Goal: Transaction & Acquisition: Purchase product/service

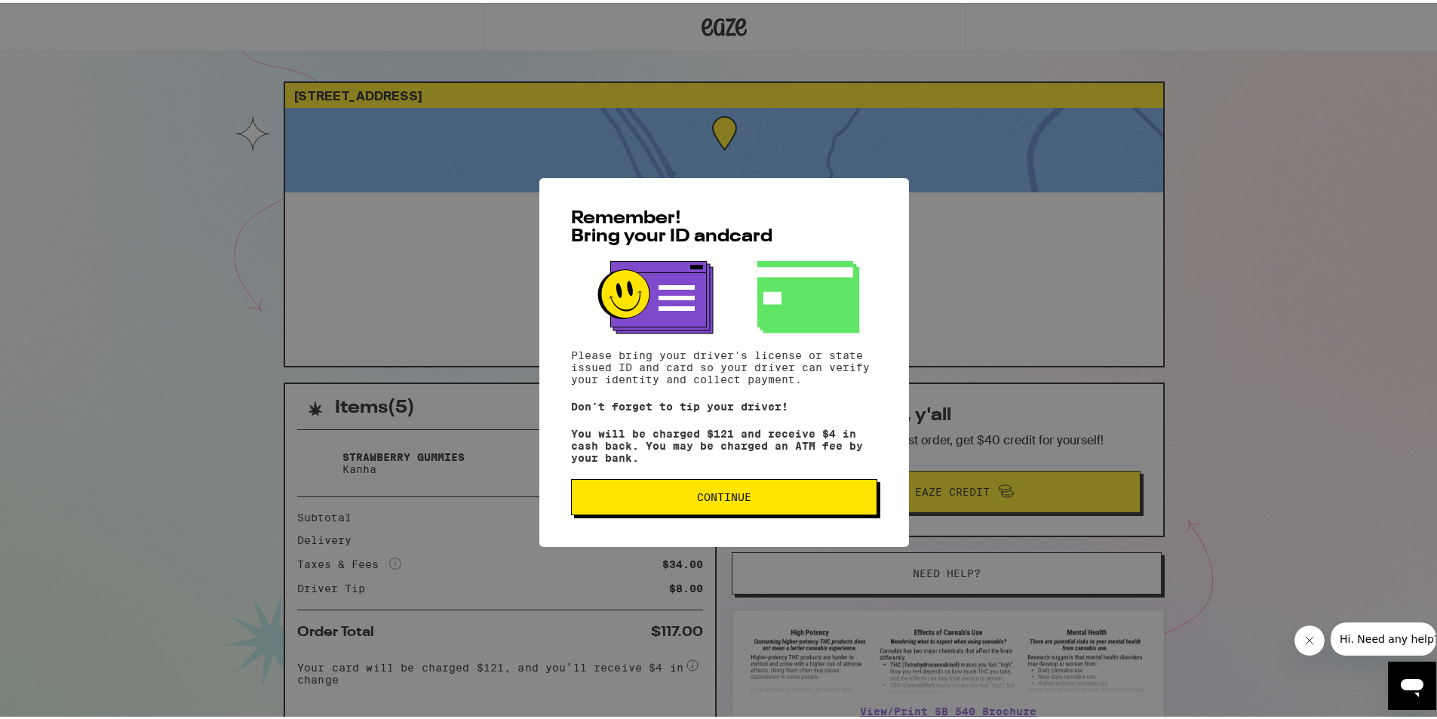
click at [717, 499] on span "Continue" at bounding box center [724, 494] width 54 height 11
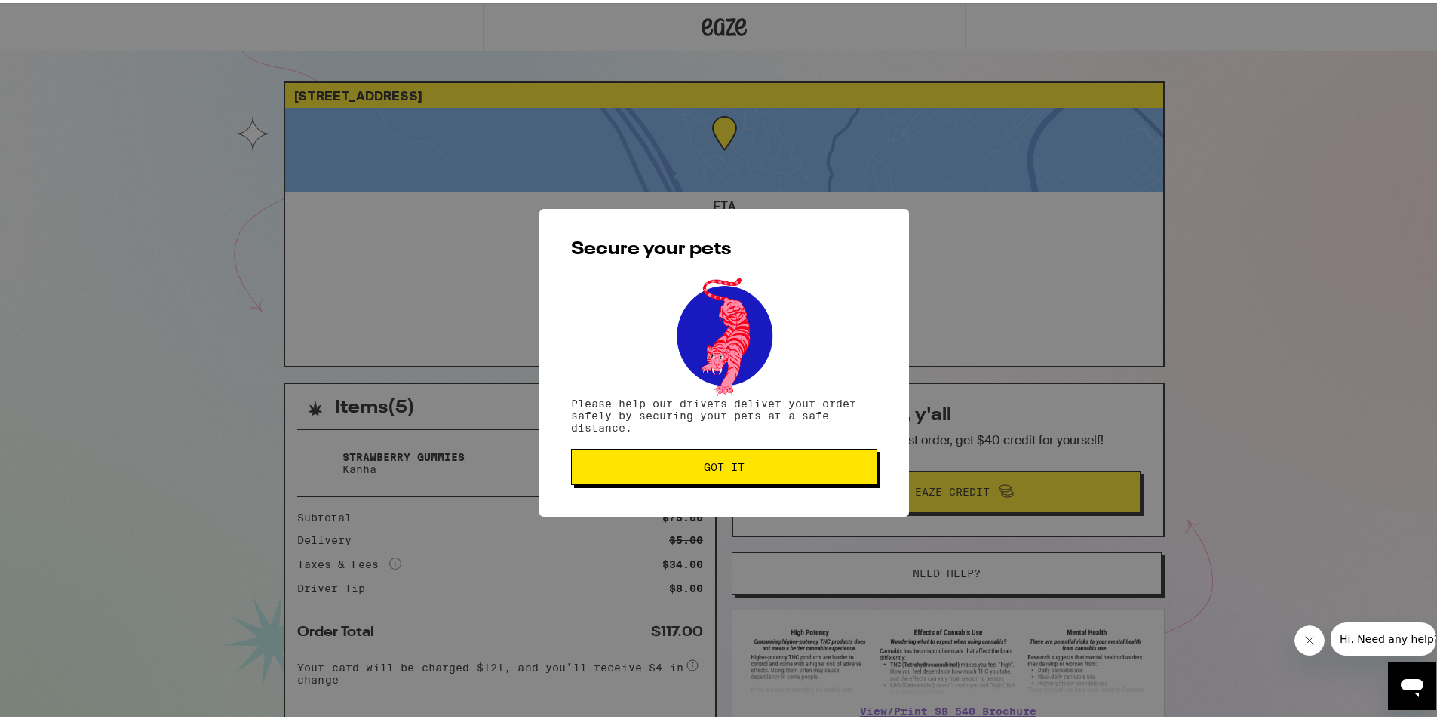
click at [711, 461] on span "Got it" at bounding box center [724, 464] width 41 height 11
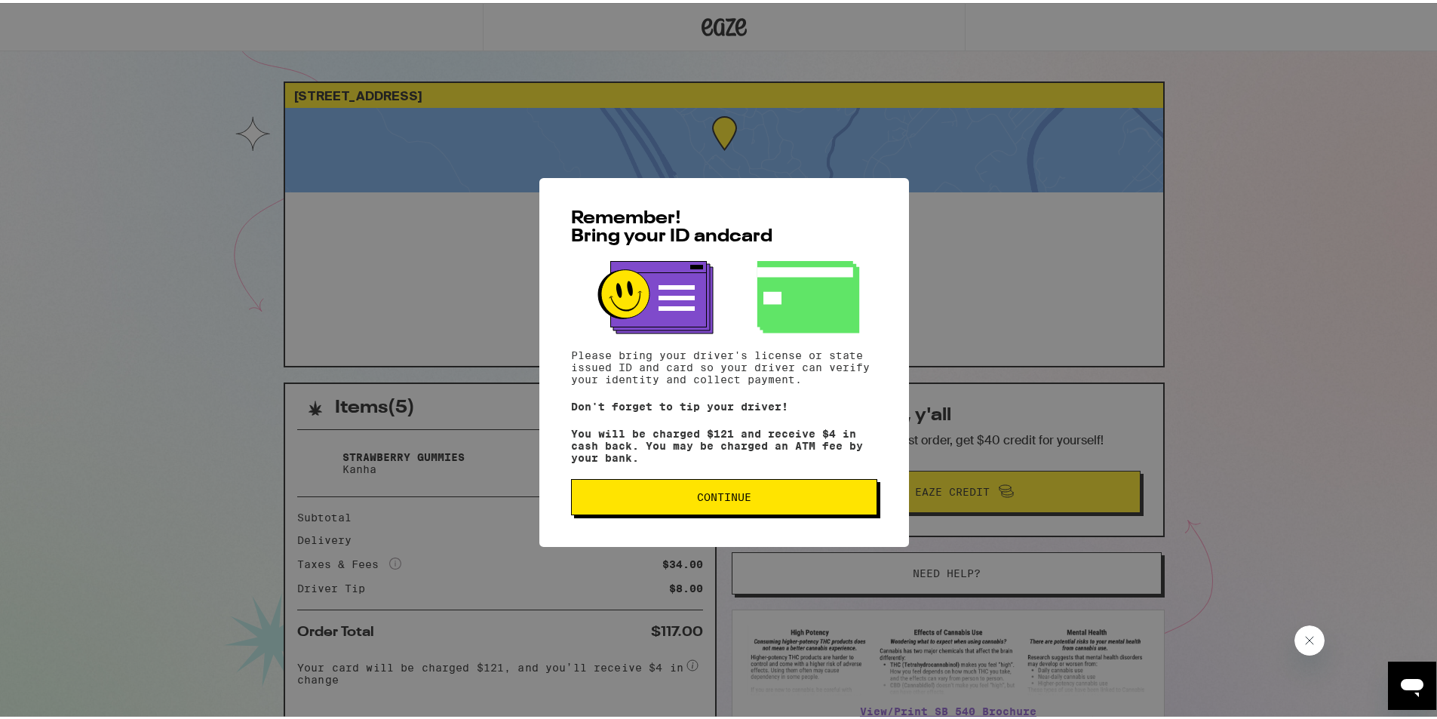
click at [697, 508] on button "Continue" at bounding box center [724, 494] width 306 height 36
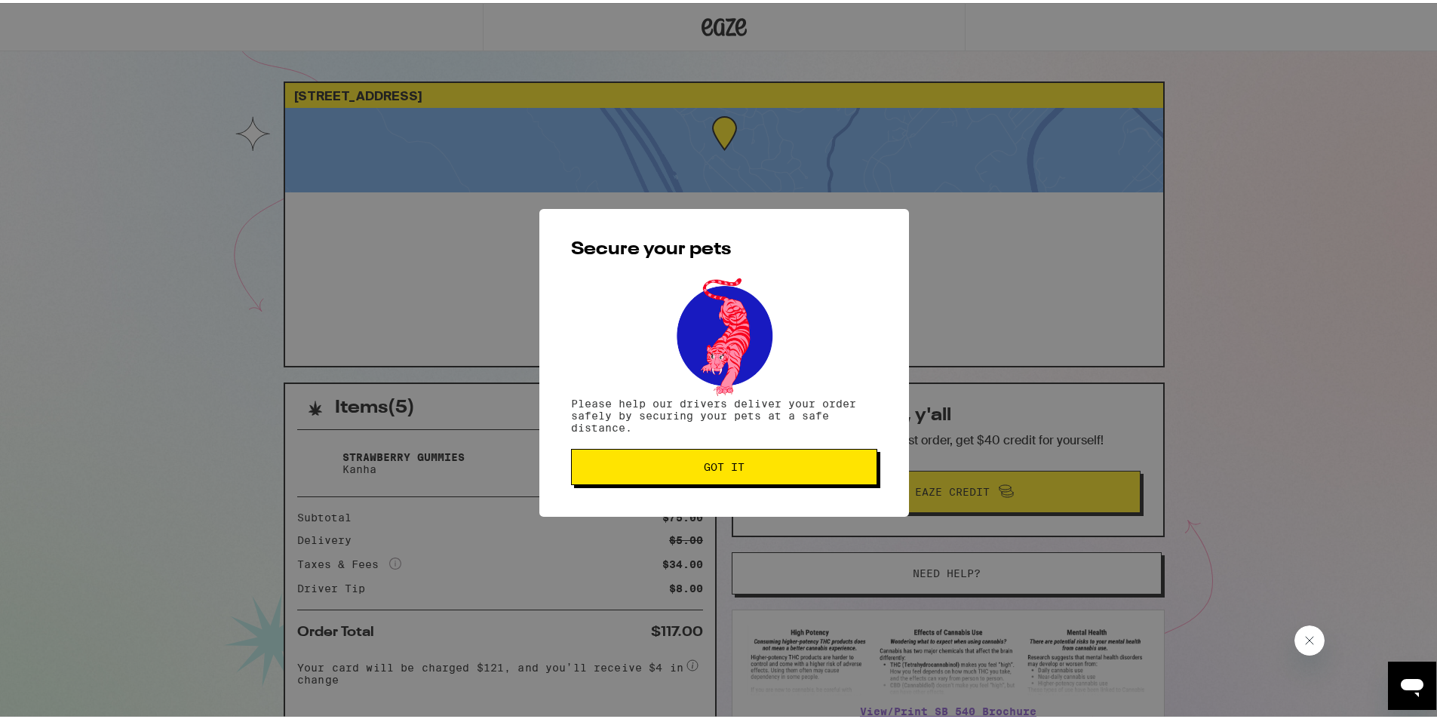
click at [719, 477] on button "Got it" at bounding box center [724, 464] width 306 height 36
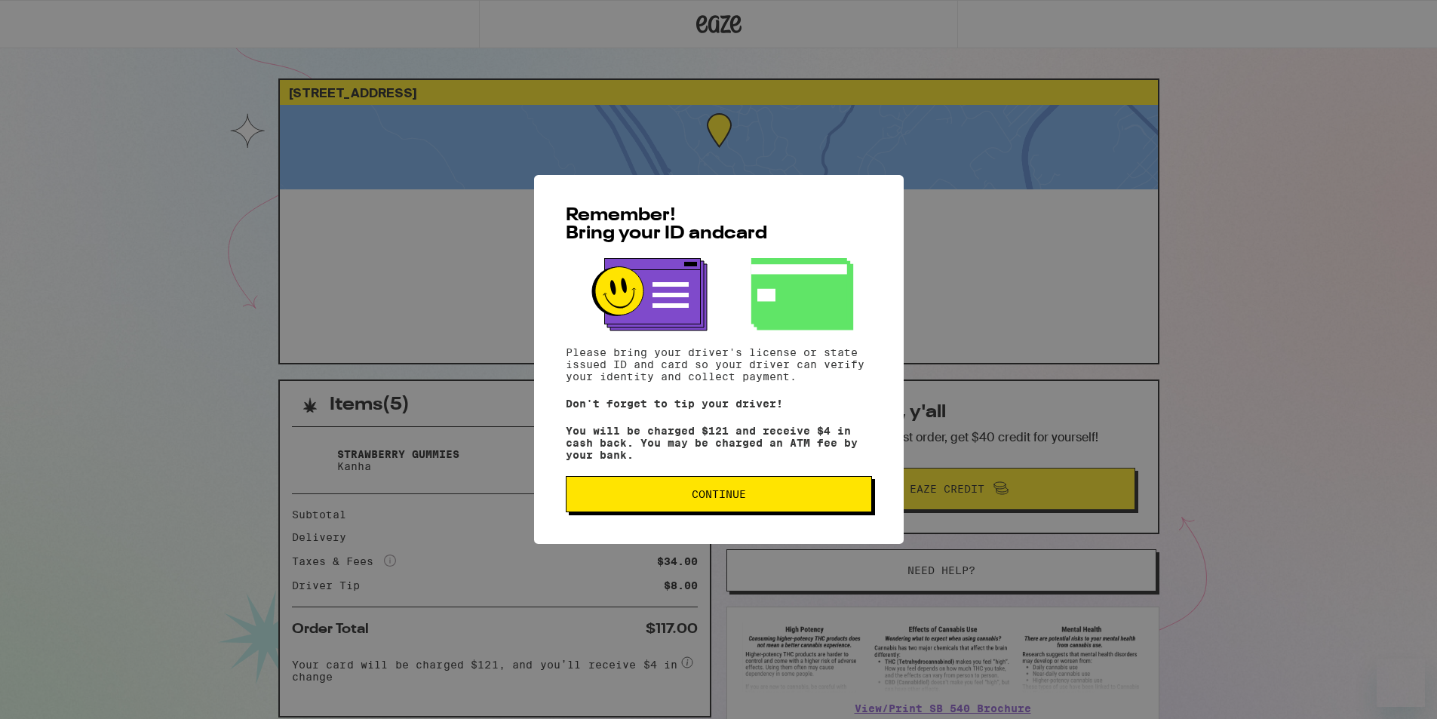
click at [736, 499] on span "Continue" at bounding box center [719, 494] width 54 height 11
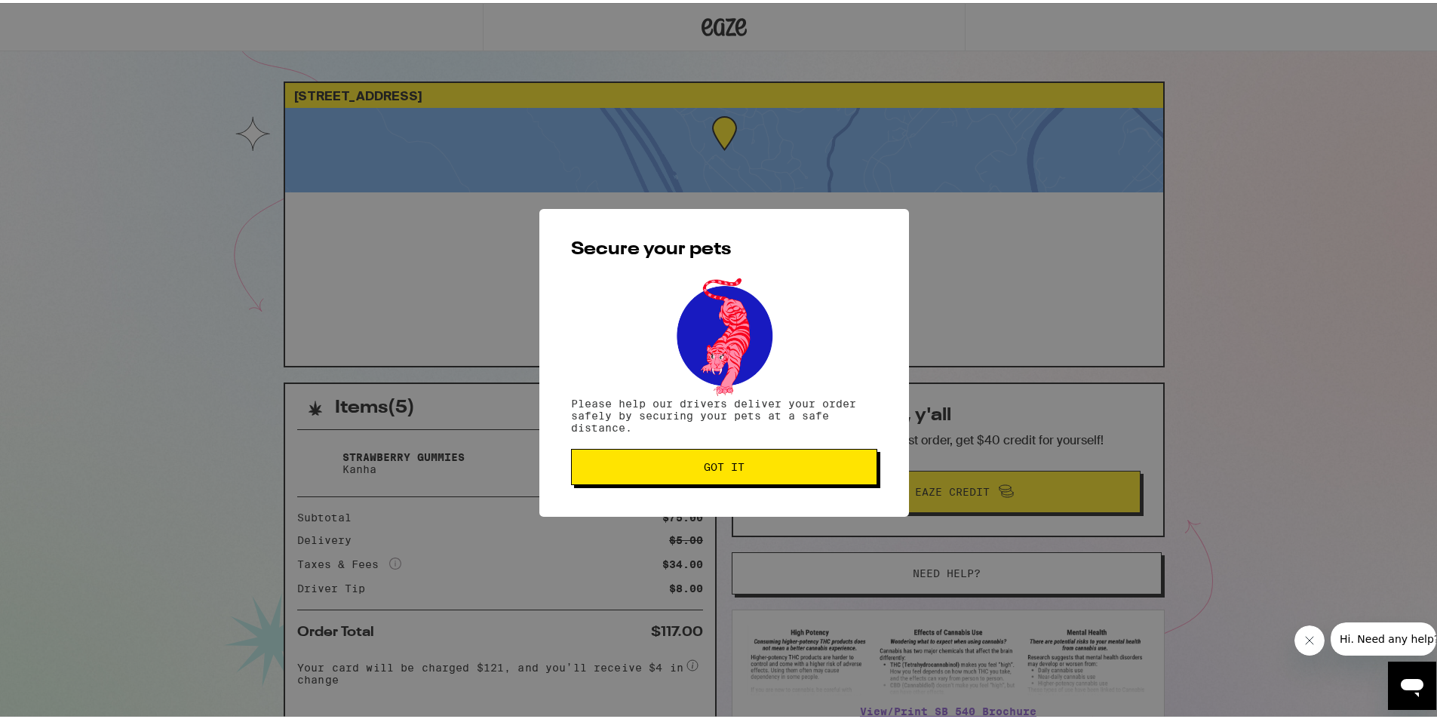
click at [731, 469] on span "Got it" at bounding box center [724, 464] width 41 height 11
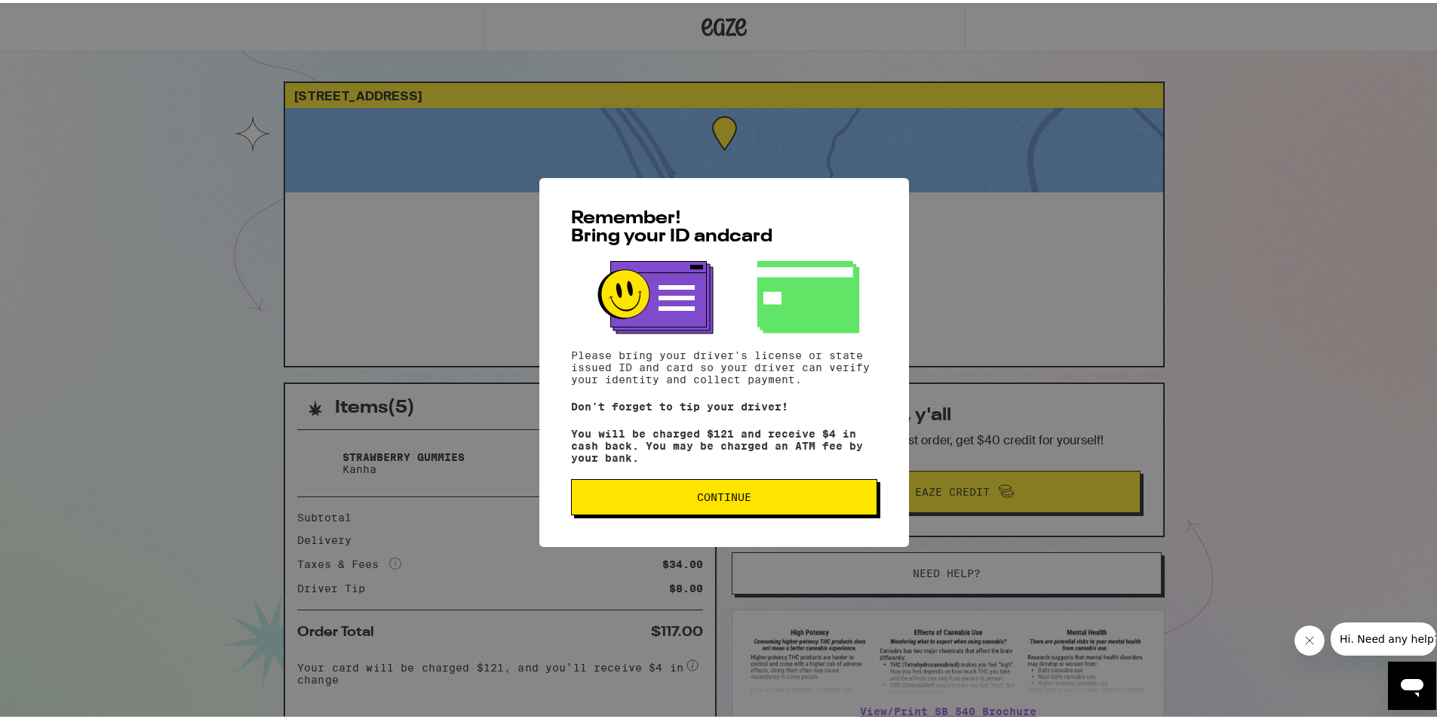
click at [778, 510] on button "Continue" at bounding box center [724, 494] width 306 height 36
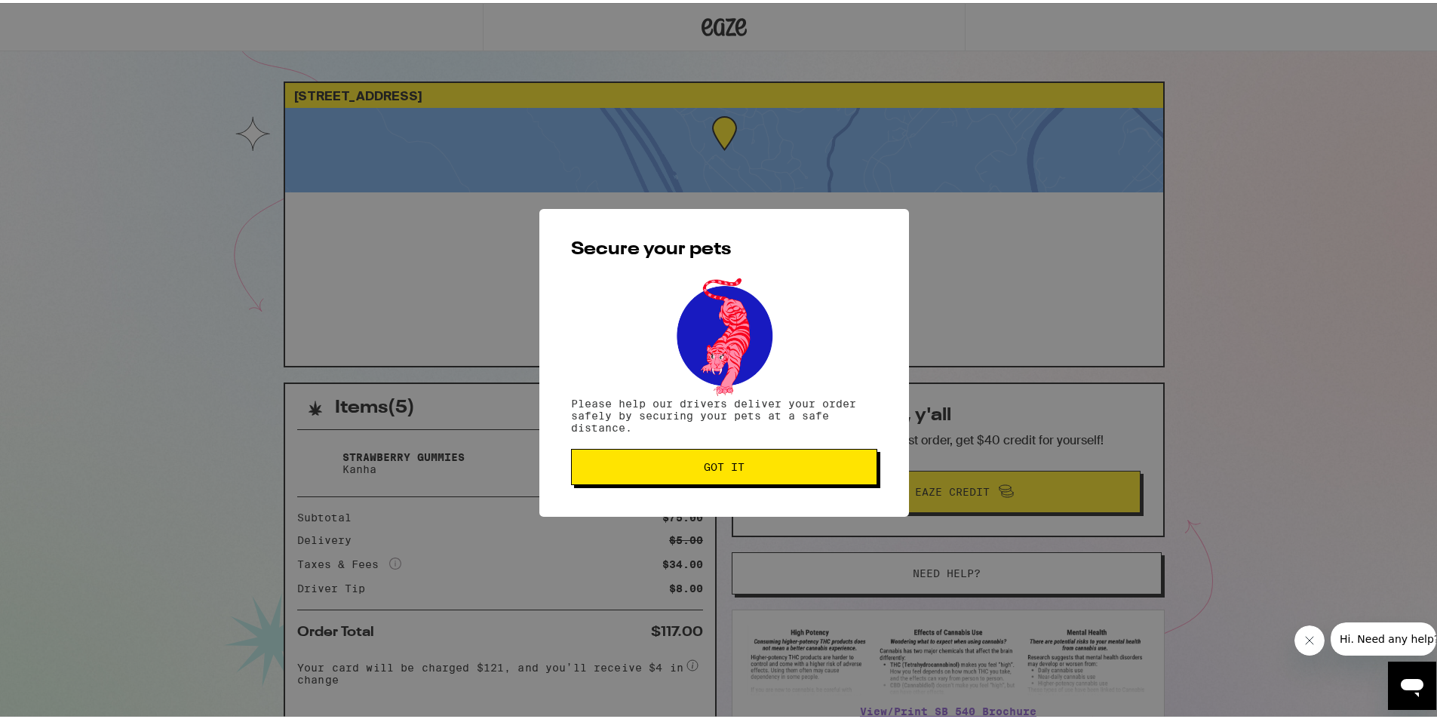
click at [753, 472] on button "Got it" at bounding box center [724, 464] width 306 height 36
